Goal: Information Seeking & Learning: Learn about a topic

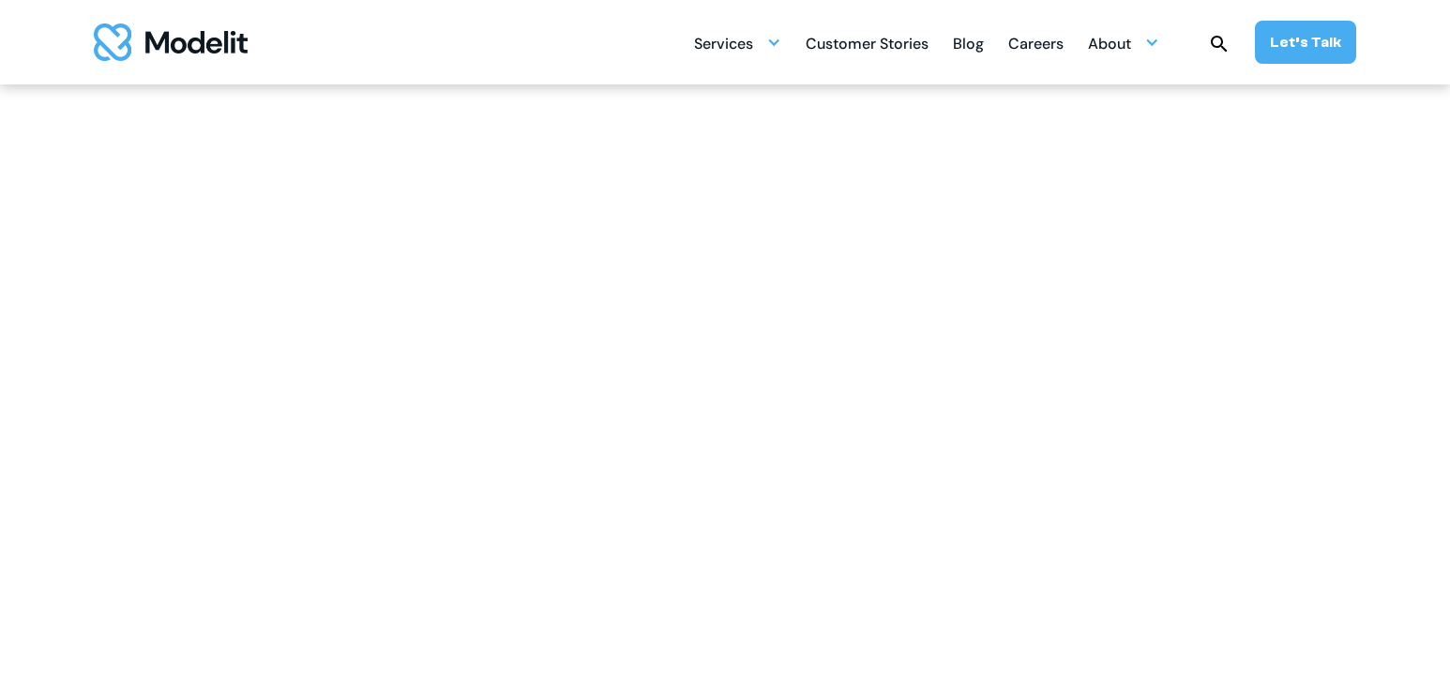
scroll to position [735, 0]
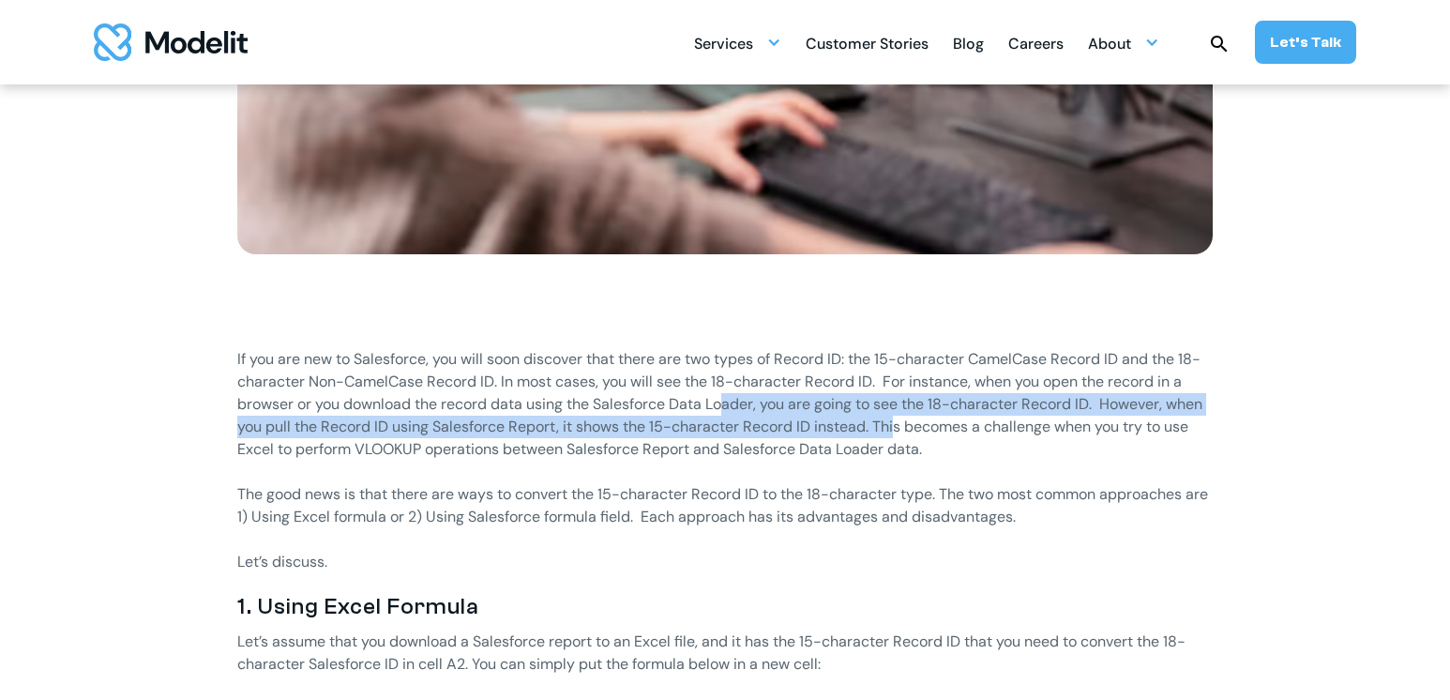
drag, startPoint x: 725, startPoint y: 402, endPoint x: 899, endPoint y: 416, distance: 174.1
click at [899, 416] on p "If you are new to Salesforce, you will soon discover that there are two types o…" at bounding box center [725, 404] width 976 height 113
click at [899, 417] on p "If you are new to Salesforce, you will soon discover that there are two types o…" at bounding box center [725, 404] width 976 height 113
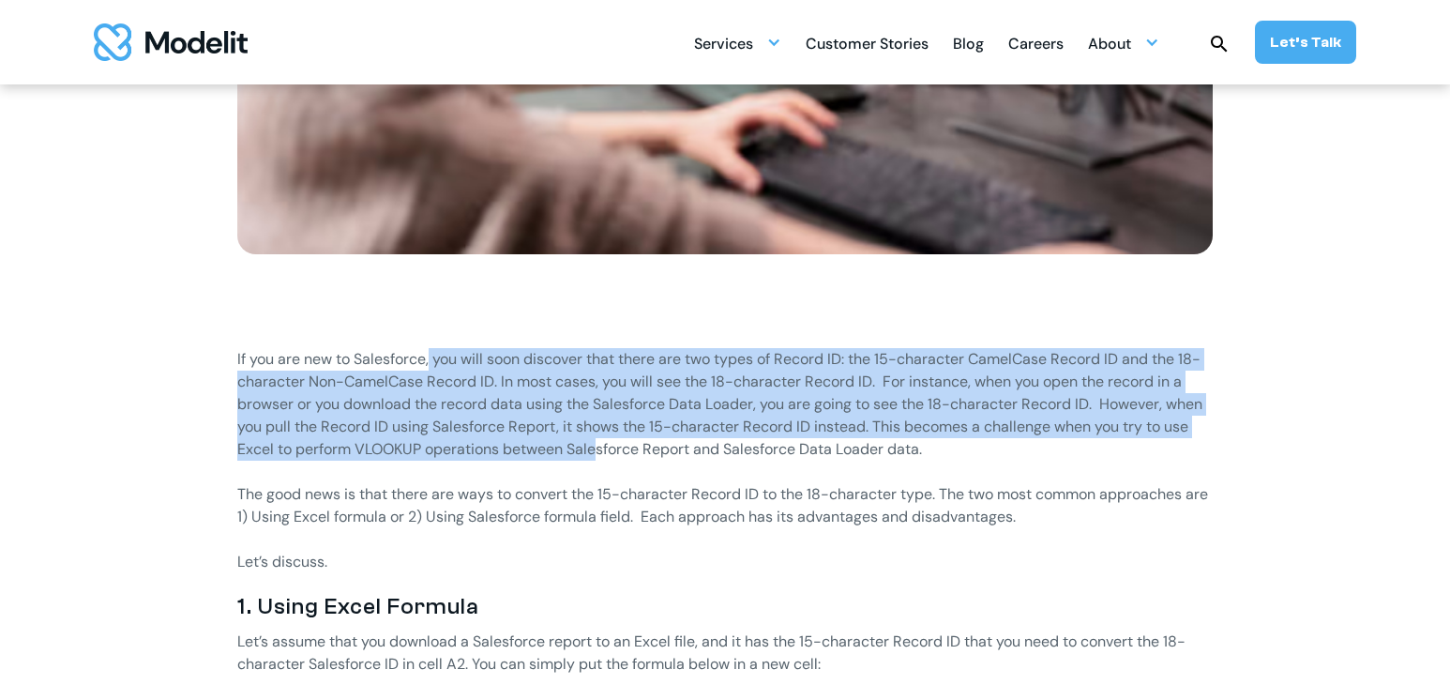
drag, startPoint x: 600, startPoint y: 455, endPoint x: 431, endPoint y: 357, distance: 195.9
click at [431, 357] on p "If you are new to Salesforce, you will soon discover that there are two types o…" at bounding box center [725, 404] width 976 height 113
click at [432, 357] on p "If you are new to Salesforce, you will soon discover that there are two types o…" at bounding box center [725, 404] width 976 height 113
drag, startPoint x: 510, startPoint y: 376, endPoint x: 743, endPoint y: 442, distance: 241.8
click at [743, 442] on p "If you are new to Salesforce, you will soon discover that there are two types o…" at bounding box center [725, 404] width 976 height 113
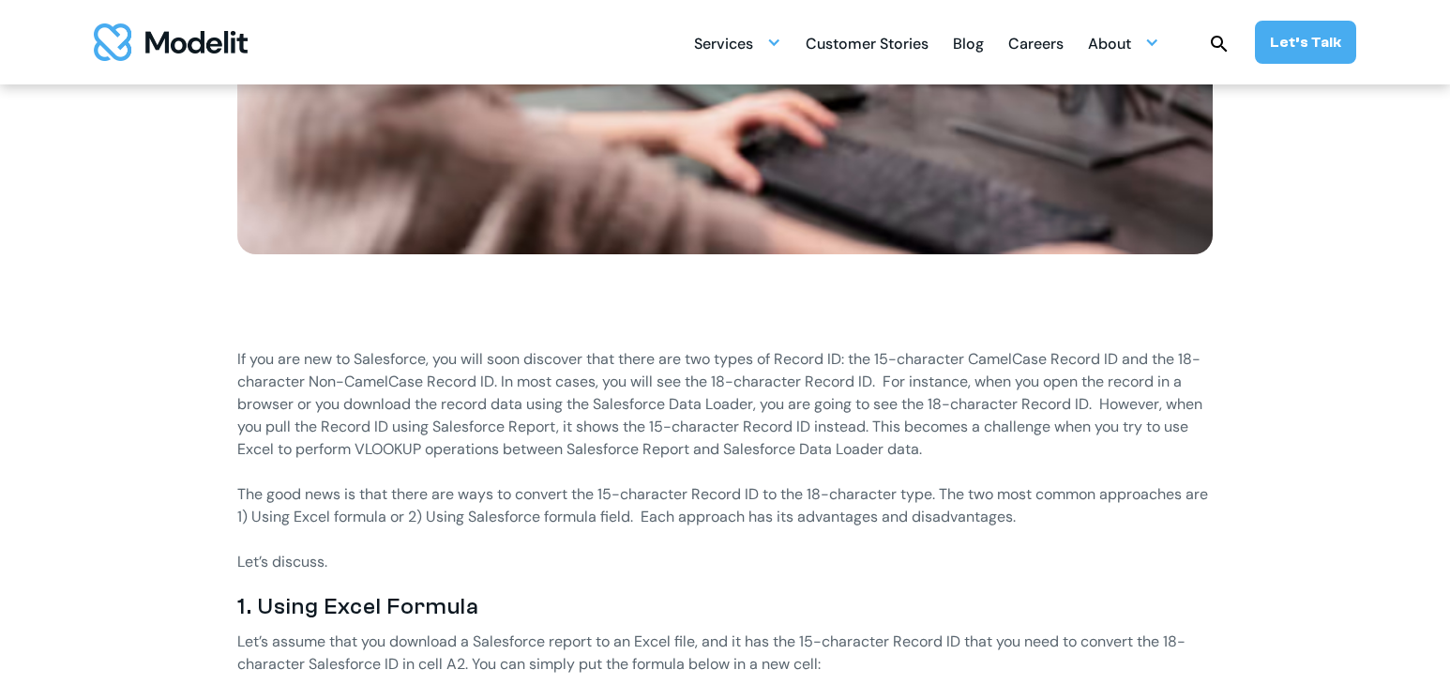
click at [744, 442] on p "If you are new to Salesforce, you will soon discover that there are two types o…" at bounding box center [725, 404] width 976 height 113
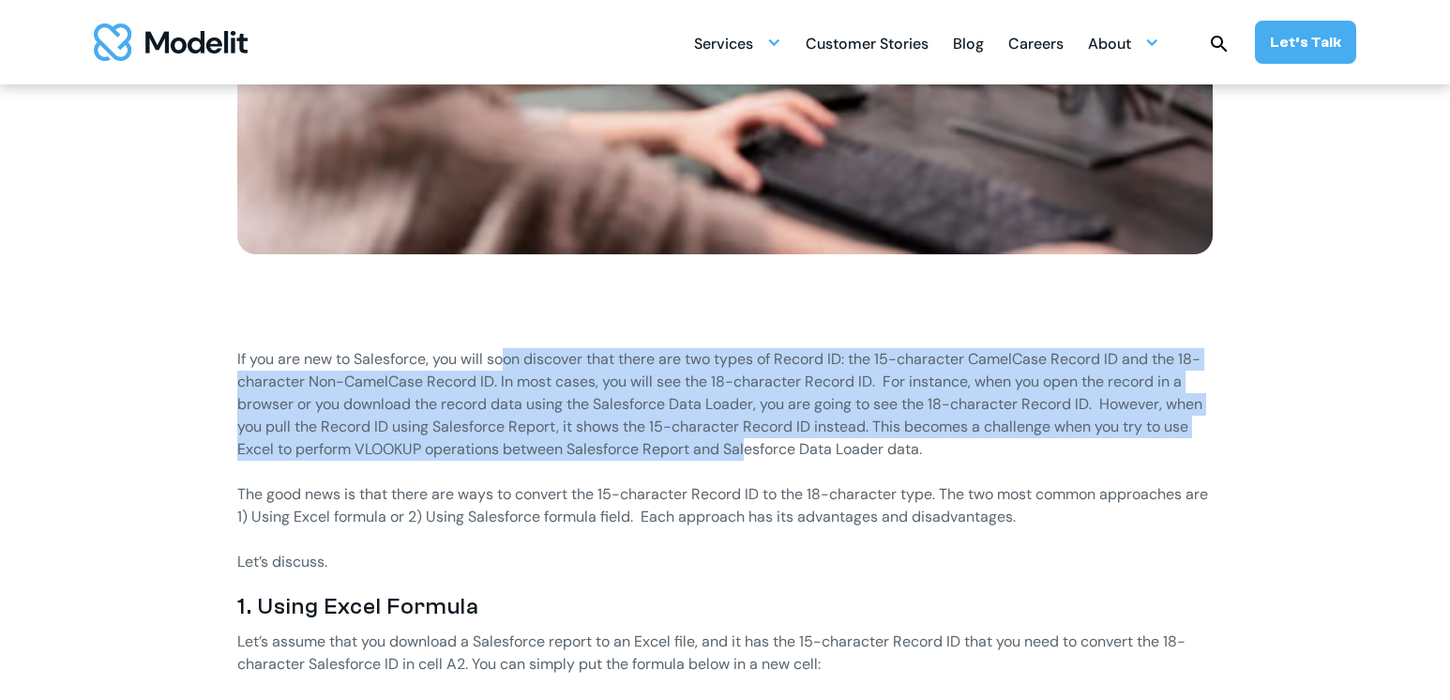
drag, startPoint x: 751, startPoint y: 444, endPoint x: 507, endPoint y: 358, distance: 258.4
click at [507, 358] on p "If you are new to Salesforce, you will soon discover that there are two types o…" at bounding box center [725, 404] width 976 height 113
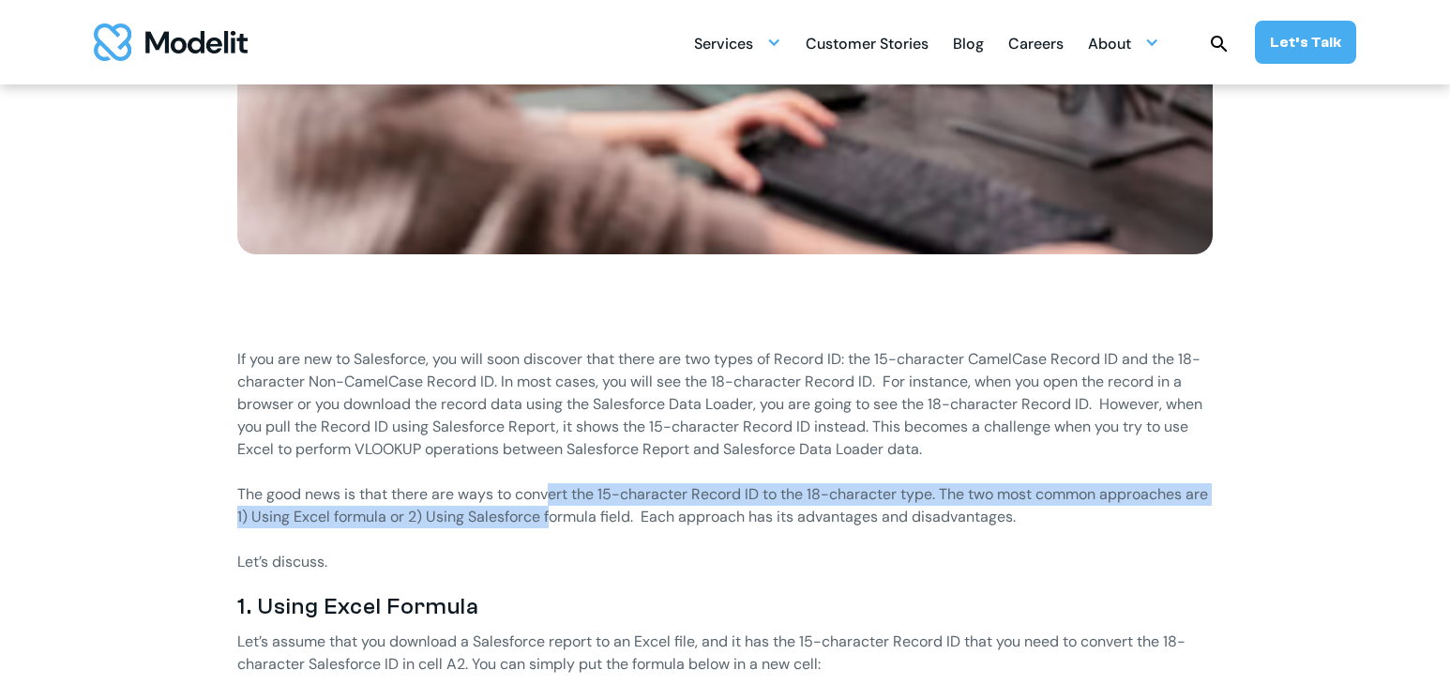
drag, startPoint x: 576, startPoint y: 513, endPoint x: 552, endPoint y: 500, distance: 27.7
click at [552, 500] on p "The good news is that there are ways to convert the 15-character Record ID to t…" at bounding box center [725, 505] width 976 height 45
drag, startPoint x: 564, startPoint y: 493, endPoint x: 561, endPoint y: 509, distance: 16.2
click at [561, 509] on p "The good news is that there are ways to convert the 15-character Record ID to t…" at bounding box center [725, 505] width 976 height 45
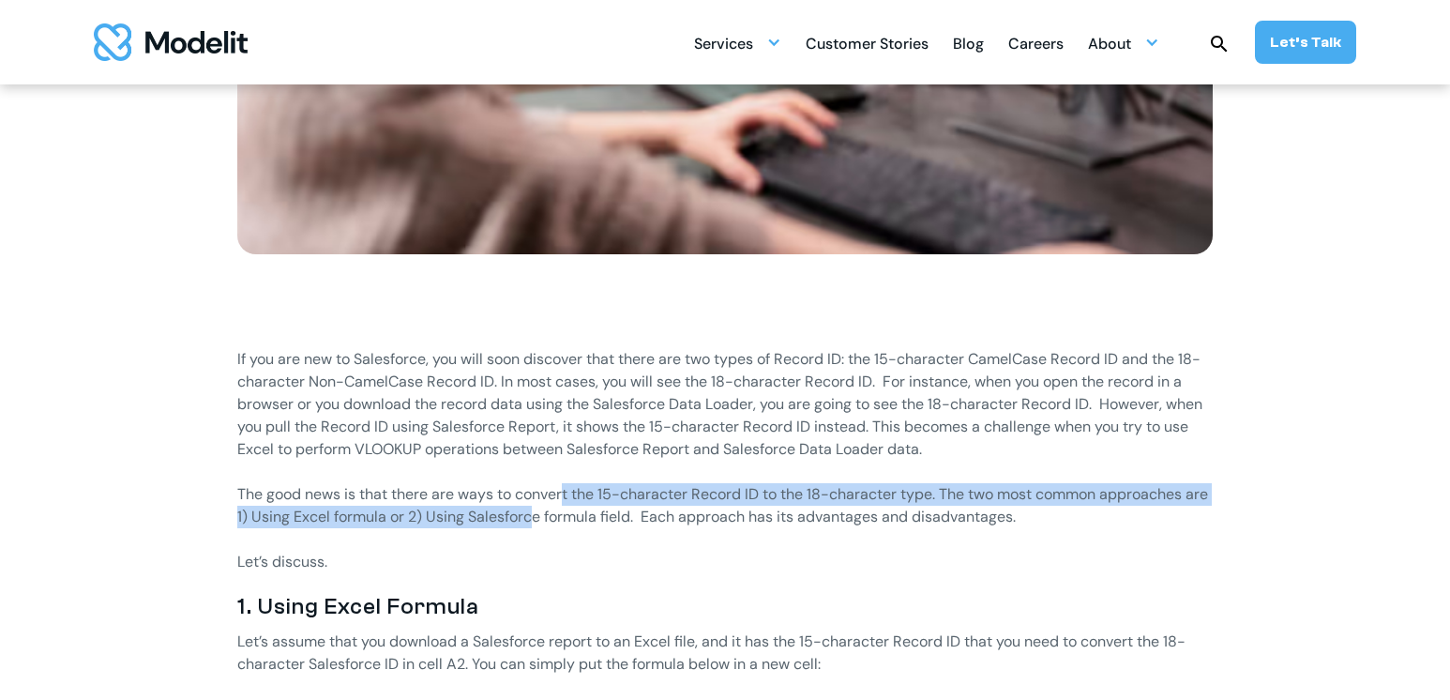
click at [561, 509] on p "The good news is that there are ways to convert the 15-character Record ID to t…" at bounding box center [725, 505] width 976 height 45
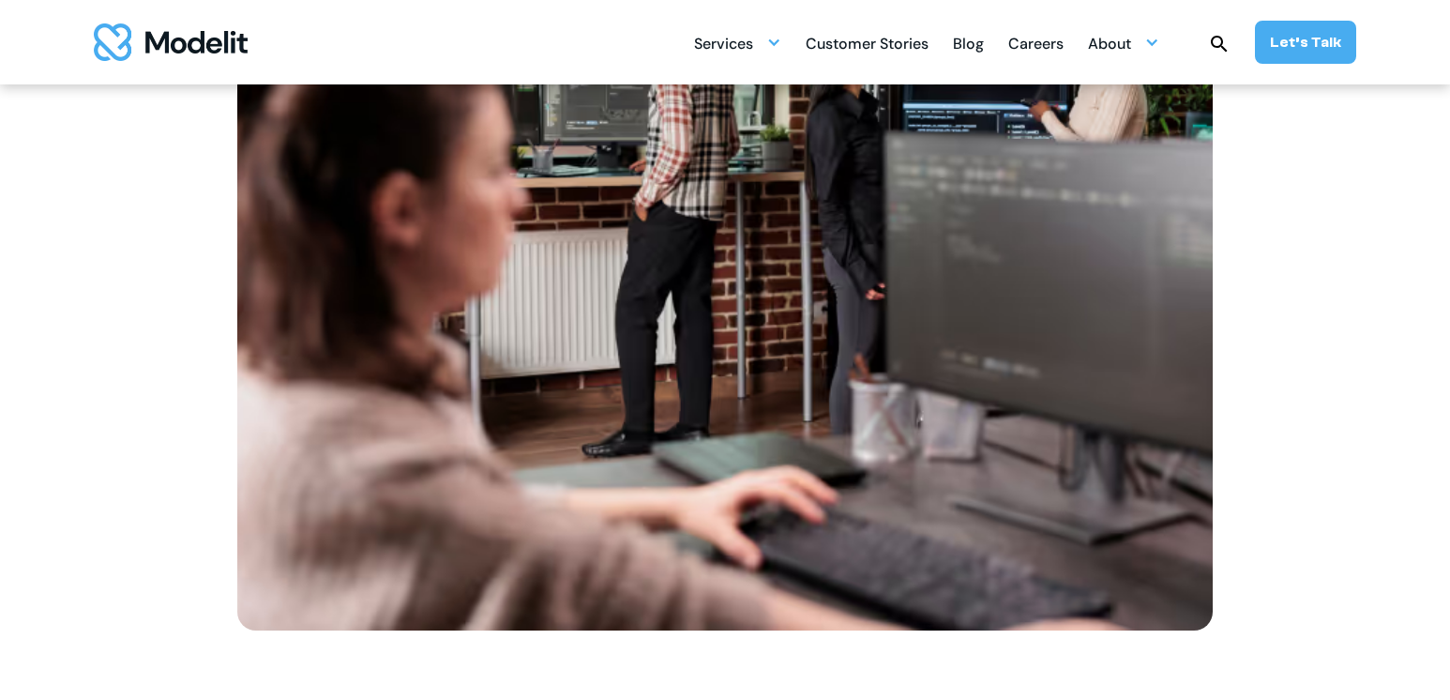
scroll to position [370, 0]
